Goal: Task Accomplishment & Management: Use online tool/utility

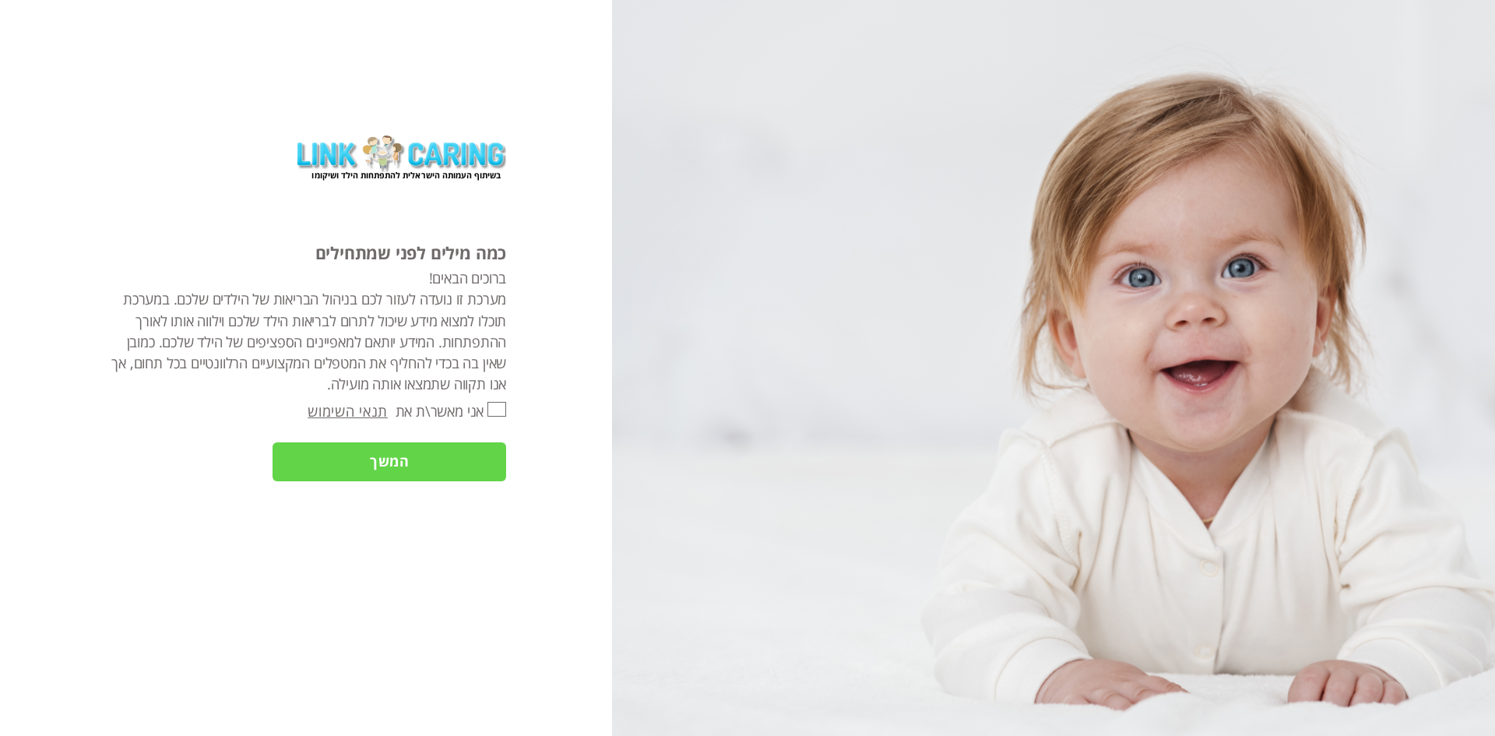
click at [498, 413] on input "אני מאשר\ת את" at bounding box center [497, 410] width 19 height 16
checkbox input "true"
click at [386, 464] on input "המשך" at bounding box center [390, 461] width 234 height 39
type input "כן"
type input "עוד לא"
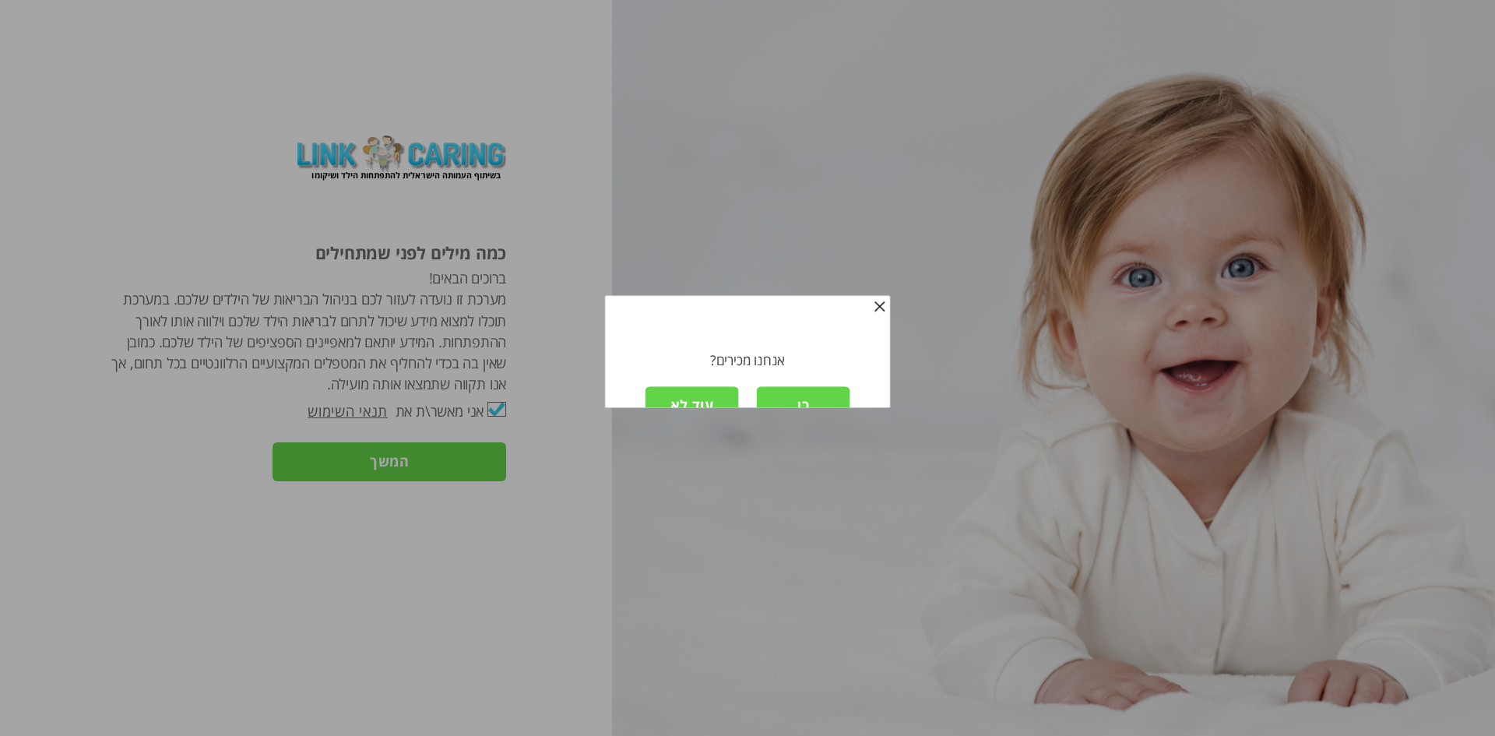
scroll to position [2, 0]
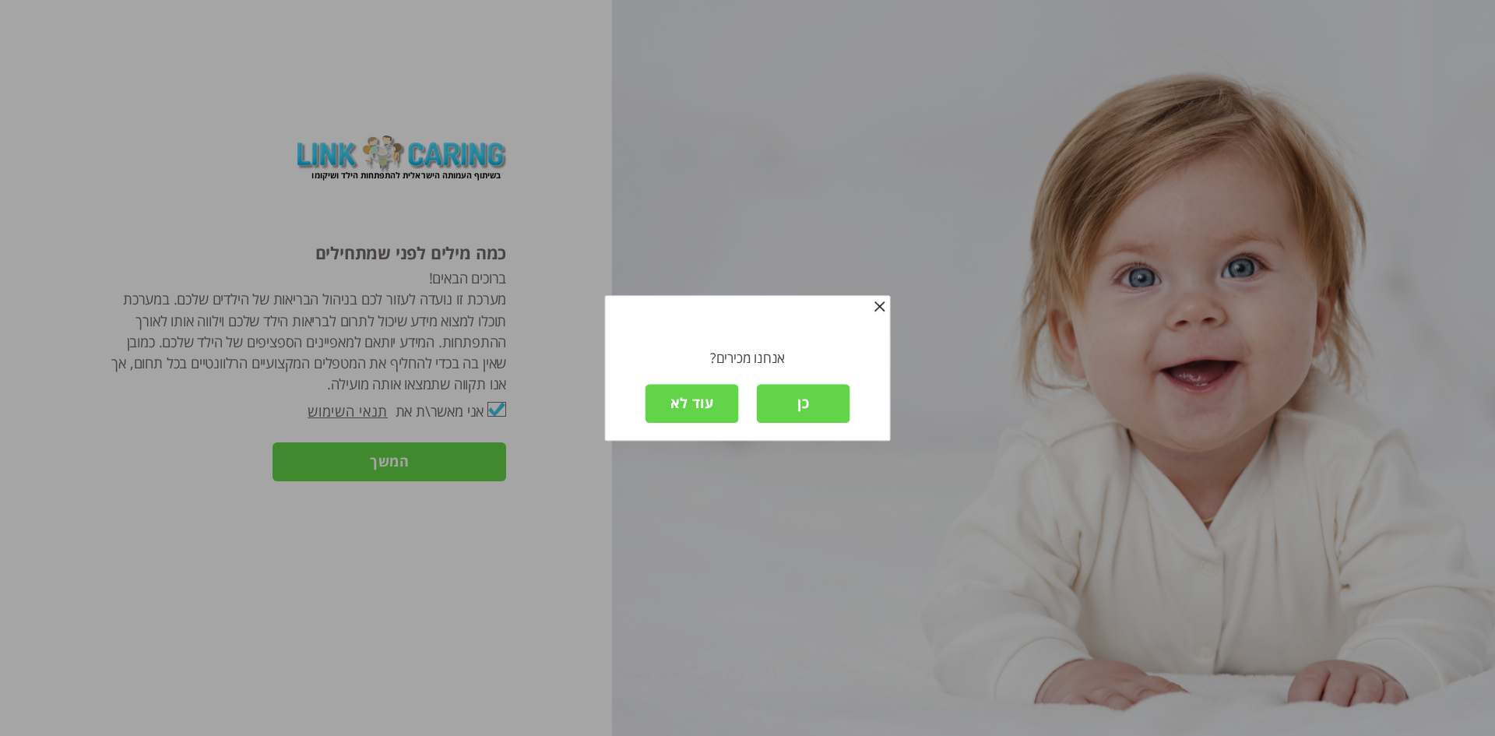
click at [806, 399] on input "כן" at bounding box center [803, 403] width 93 height 39
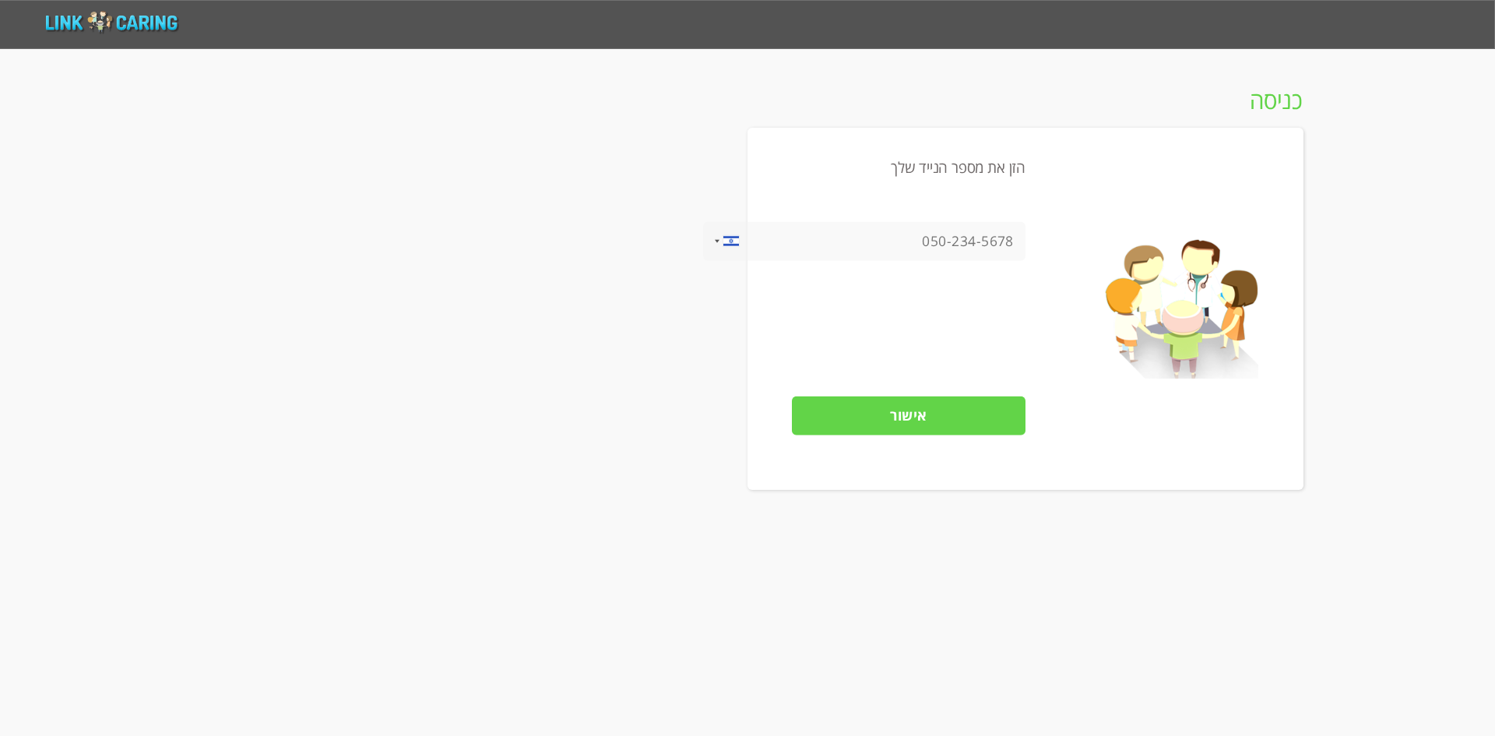
click at [984, 257] on input "tel" at bounding box center [864, 241] width 322 height 39
type input "0533111550"
click at [924, 421] on input "אישור" at bounding box center [909, 415] width 234 height 39
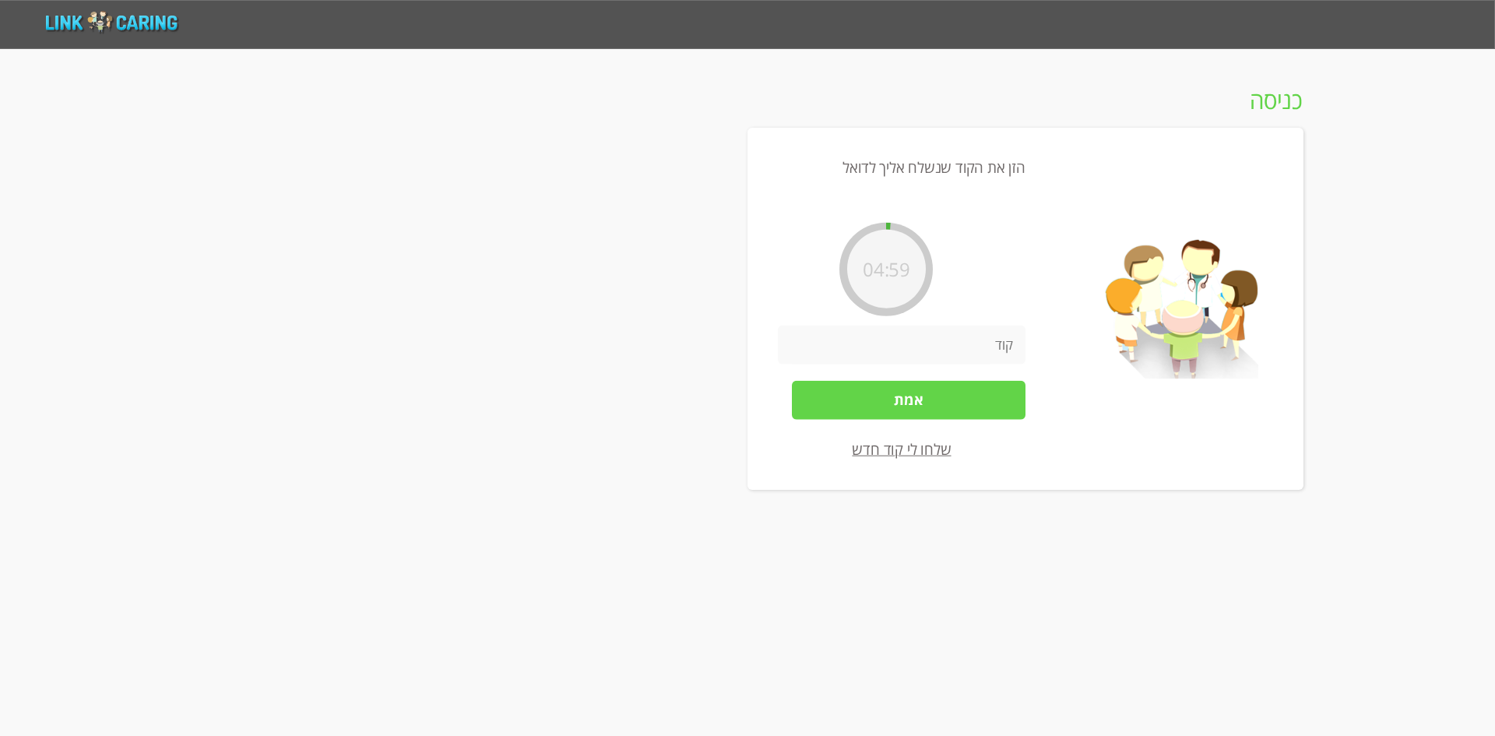
click at [973, 349] on input "number" at bounding box center [902, 344] width 248 height 39
type input "123456"
drag, startPoint x: 508, startPoint y: 450, endPoint x: 1096, endPoint y: 171, distance: 650.7
click at [509, 49] on html "מחשבון מבוסס הסולם ההתפתחותי הישראלי מעקב דיגיטלי אישי שאלונים התראות דברו איתנ…" at bounding box center [747, 24] width 1495 height 49
